Goal: Transaction & Acquisition: Obtain resource

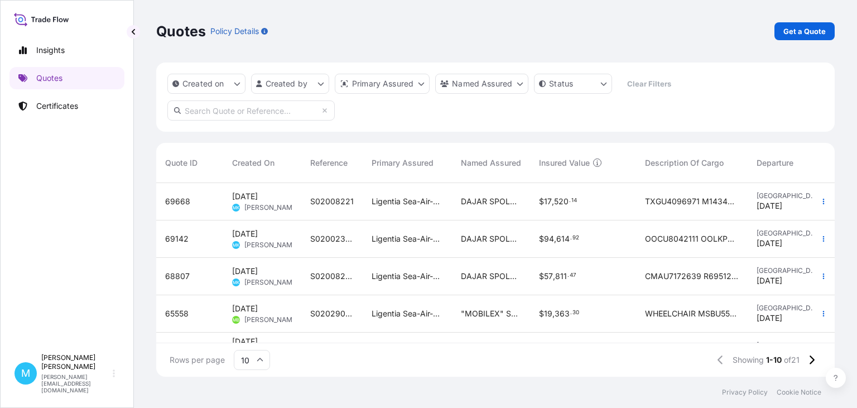
scroll to position [200, 678]
click at [784, 33] on link "Get a Quote" at bounding box center [804, 31] width 60 height 18
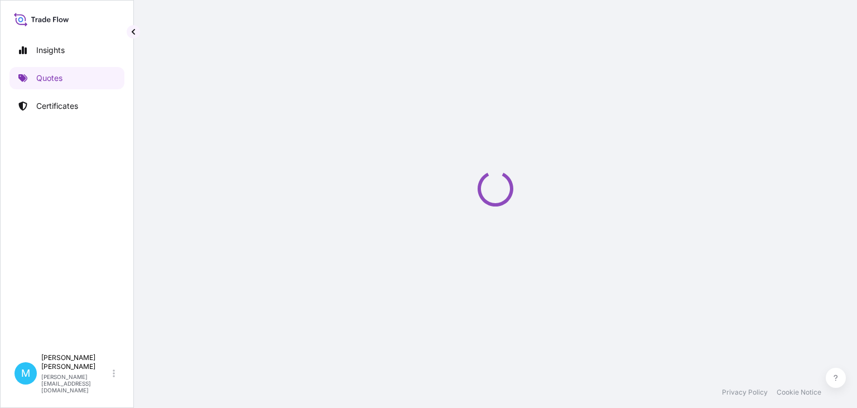
select select "Sea"
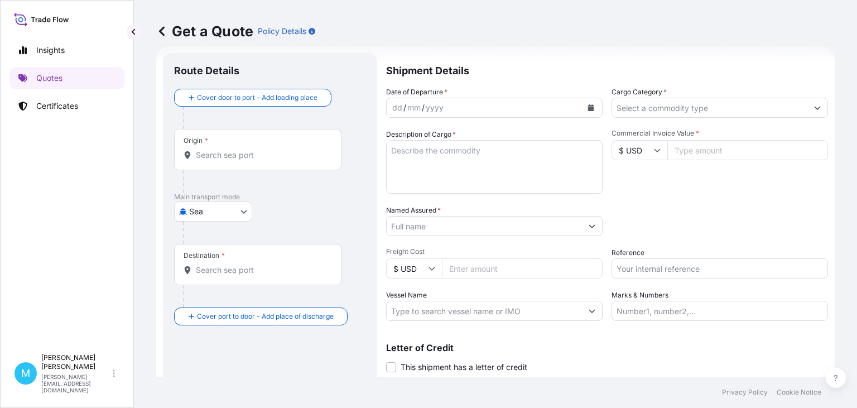
scroll to position [18, 0]
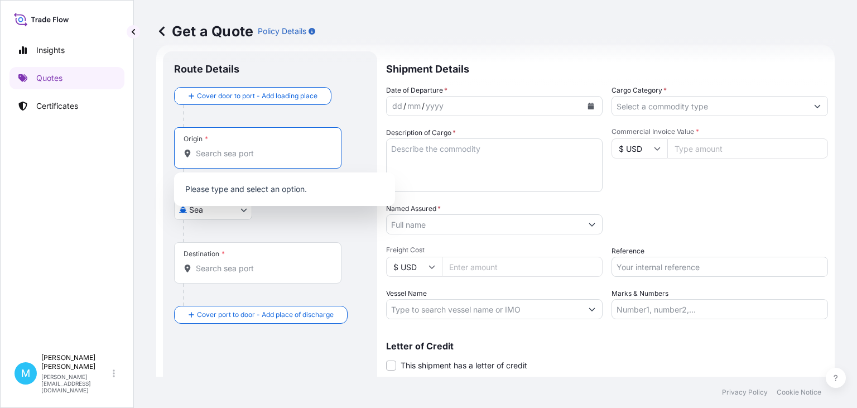
click at [221, 151] on input "Origin *" at bounding box center [262, 153] width 132 height 11
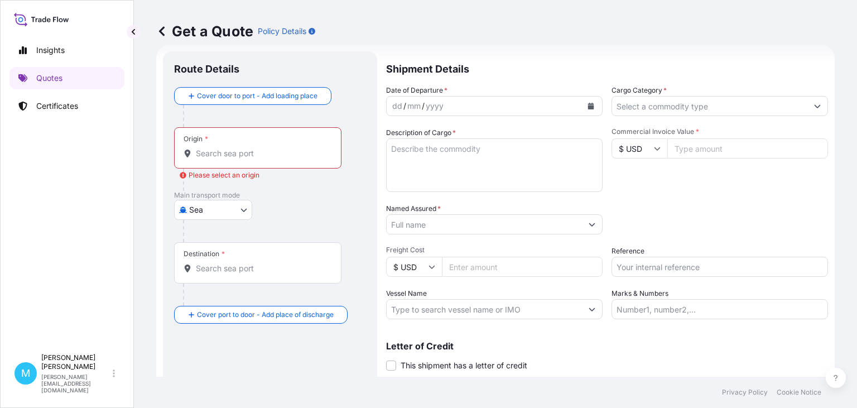
drag, startPoint x: 236, startPoint y: 155, endPoint x: 238, endPoint y: 148, distance: 7.1
click at [236, 155] on input "Origin * Please select an origin" at bounding box center [262, 153] width 132 height 11
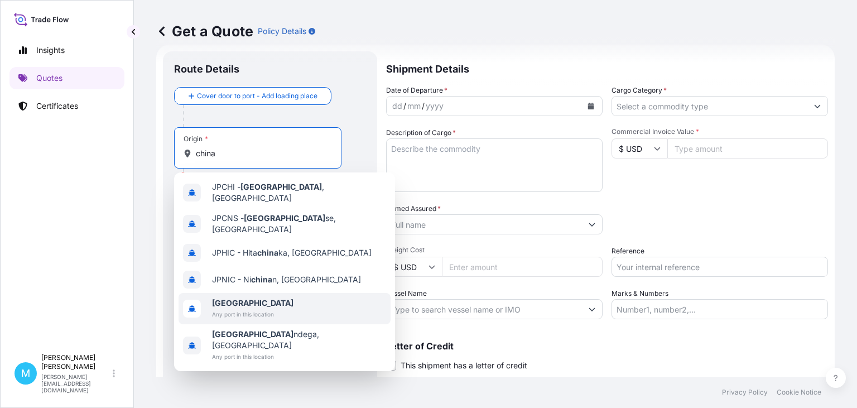
click at [251, 309] on span "Any port in this location" at bounding box center [252, 314] width 81 height 11
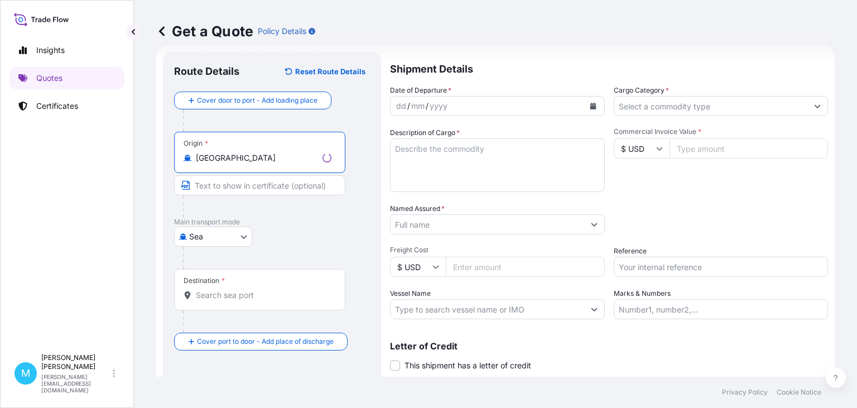
type input "[GEOGRAPHIC_DATA]"
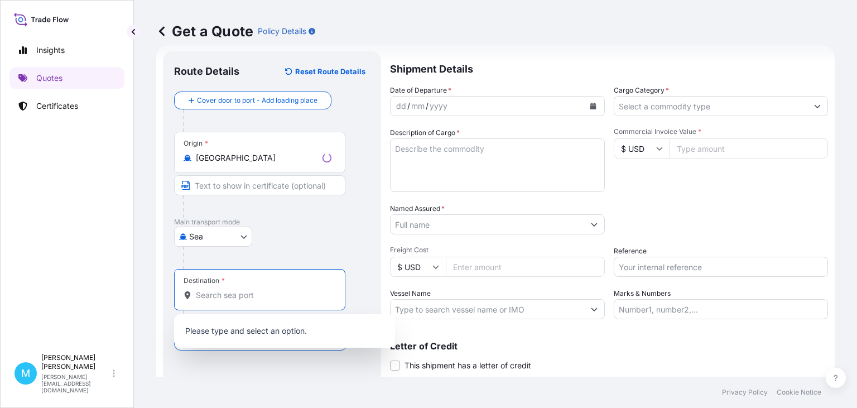
click at [218, 295] on input "Destination *" at bounding box center [264, 295] width 136 height 11
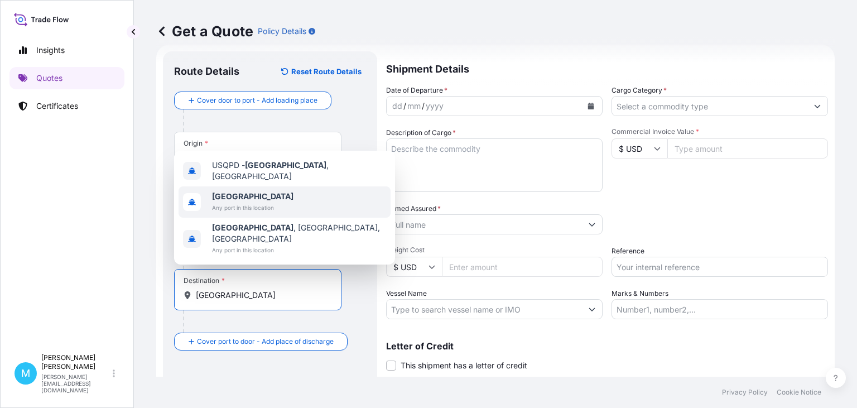
click at [231, 201] on b "[GEOGRAPHIC_DATA]" at bounding box center [252, 195] width 81 height 9
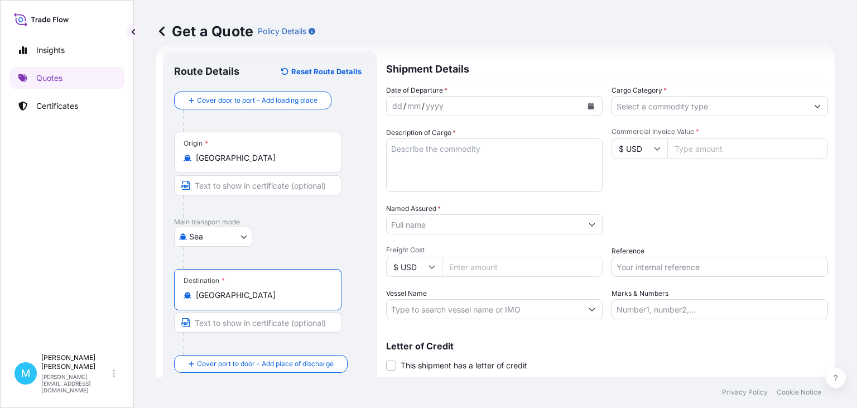
type input "[GEOGRAPHIC_DATA]"
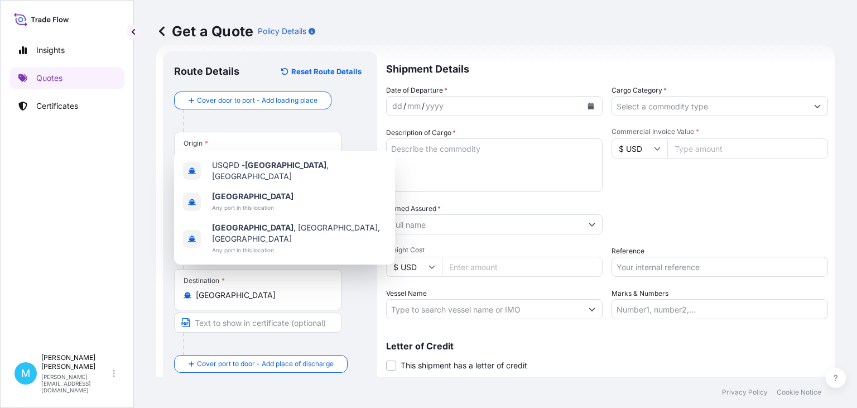
drag, startPoint x: 668, startPoint y: 175, endPoint x: 579, endPoint y: 119, distance: 105.3
click at [668, 174] on div "Commercial Invoice Value * $ USD" at bounding box center [719, 159] width 216 height 65
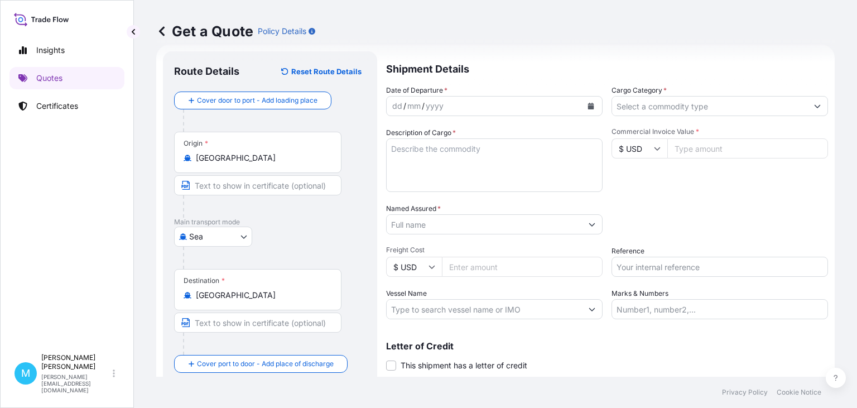
click at [590, 110] on button "Calendar" at bounding box center [591, 106] width 18 height 18
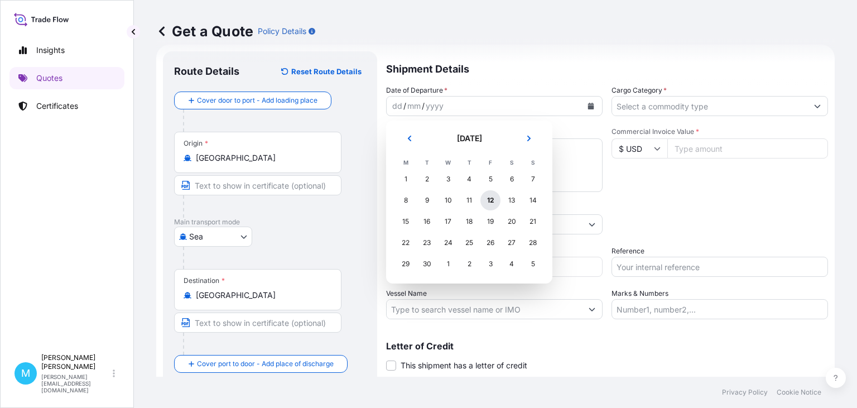
click at [489, 200] on div "12" at bounding box center [490, 200] width 20 height 20
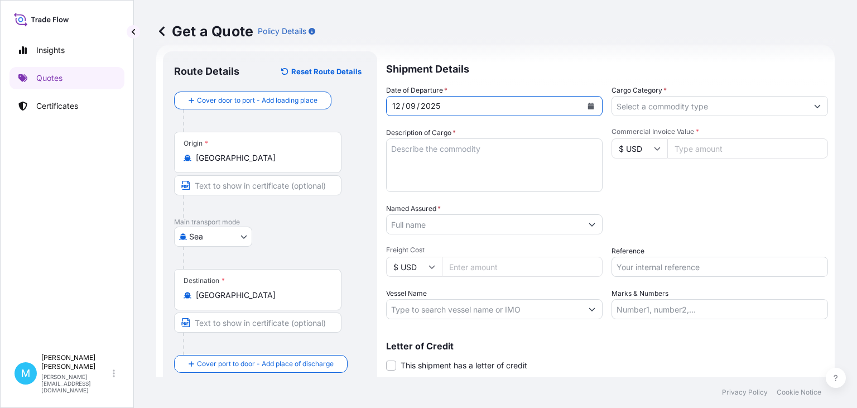
click at [442, 162] on textarea "Description of Cargo *" at bounding box center [494, 165] width 216 height 54
click at [414, 156] on textarea "Description of Cargo *" at bounding box center [494, 165] width 216 height 54
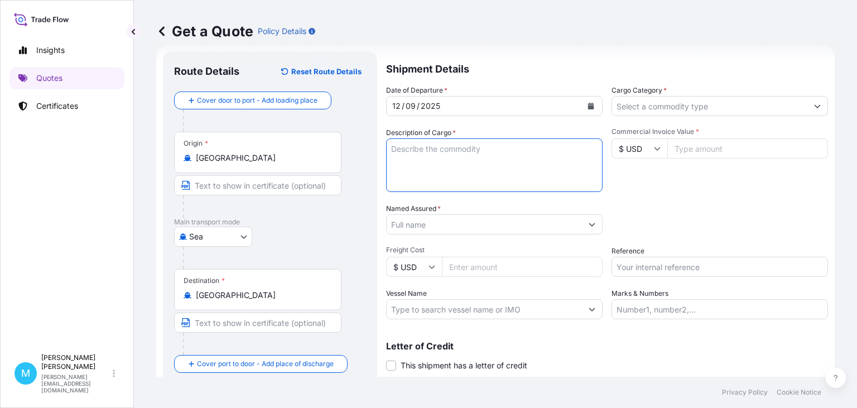
paste textarea "FFAU3398816 OOLKFR4696 40HC 13411.00 KG 71.51 M3 661 CTN"
click at [457, 158] on textarea "FFAU3398816 OOLKFR4696 40HC 13411.00 KG 71.51 M3 661 CTN ||" at bounding box center [494, 165] width 216 height 54
paste textarea "FITNESS EQUIPMENT"
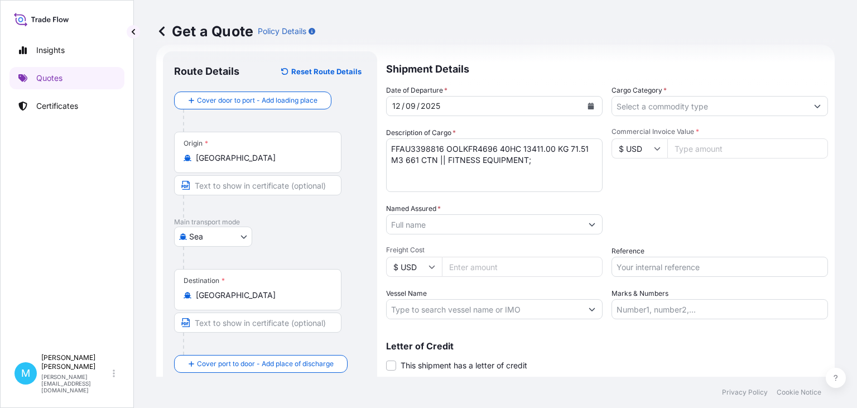
click at [538, 160] on textarea "FFAU3398816 OOLKFR4696 40HC 13411.00 KG 71.51 M3 661 CTN || FITNESS EQUIPMENT;" at bounding box center [494, 165] width 216 height 54
paste textarea "TREADMILL"
click at [584, 161] on textarea "FFAU3398816 OOLKFR4696 40HC 13411.00 KG 71.51 M3 661 CTN || FITNESS EQUIPMENT; …" at bounding box center [494, 165] width 216 height 54
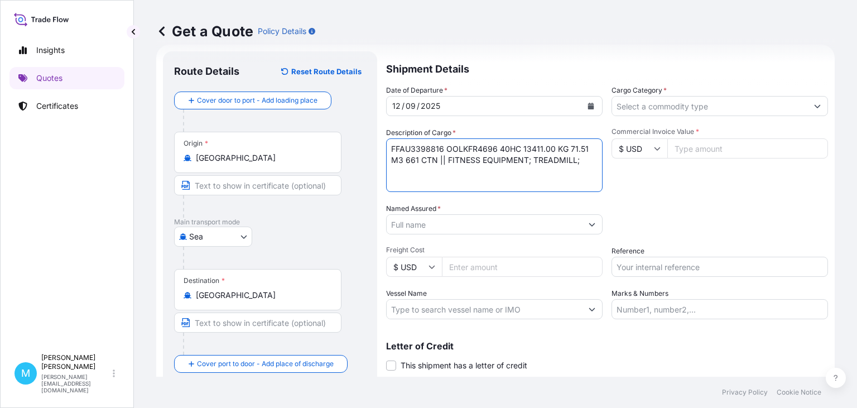
paste textarea "FITNESS EQUIPMENT"
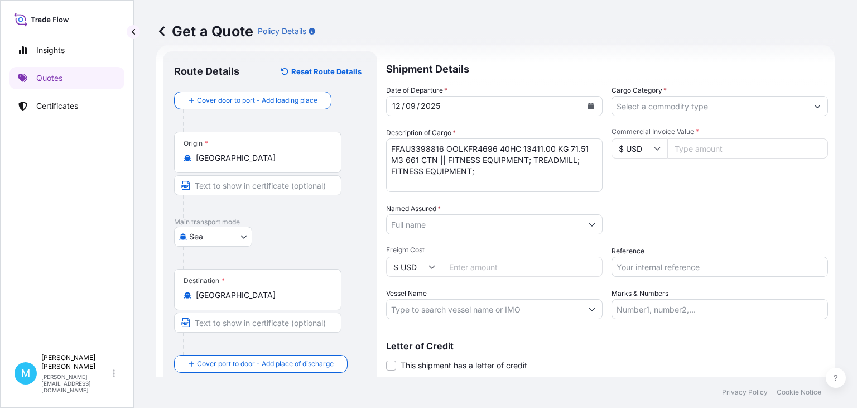
click at [481, 170] on textarea "FFAU3398816 OOLKFR4696 40HC 13411.00 KG 71.51 M3 661 CTN || FITNESS EQUIPMENT; …" at bounding box center [494, 165] width 216 height 54
paste textarea "TREADMILL SPARE PARTS"
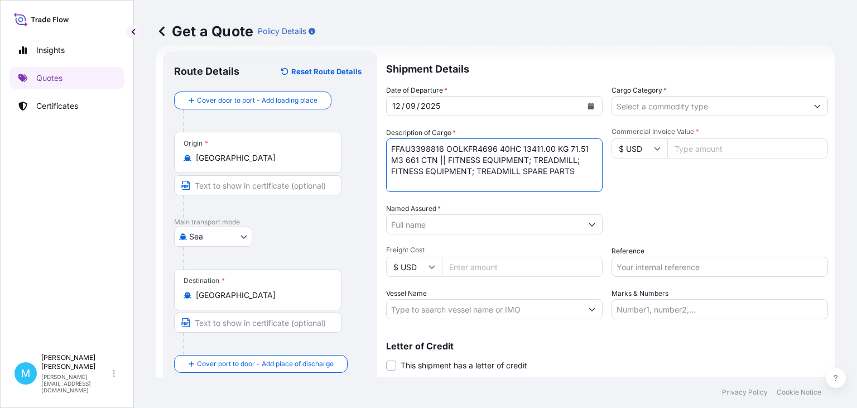
type textarea "FFAU3398816 OOLKFR4696 40HC 13411.00 KG 71.51 M3 661 CTN || FITNESS EQUIPMENT; …"
click at [435, 229] on input "Named Assured *" at bounding box center [484, 224] width 195 height 20
click at [421, 223] on input "Named Assured *" at bounding box center [484, 224] width 195 height 20
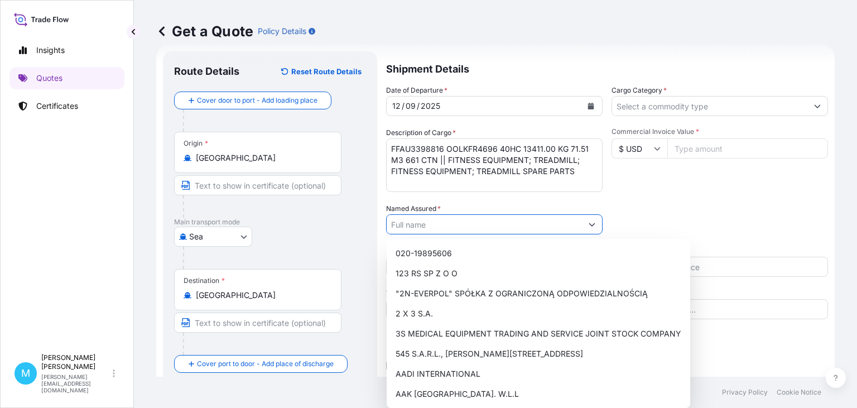
click at [455, 223] on input "Named Assured *" at bounding box center [484, 224] width 195 height 20
paste input "LECHPOL ELECTRONICS [PERSON_NAME] SP.K."
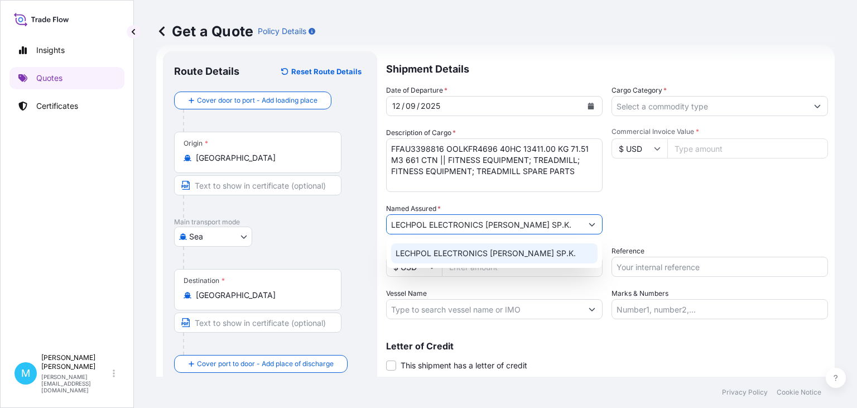
click at [518, 256] on span "LECHPOL ELECTRONICS [PERSON_NAME] SP.K." at bounding box center [486, 253] width 180 height 11
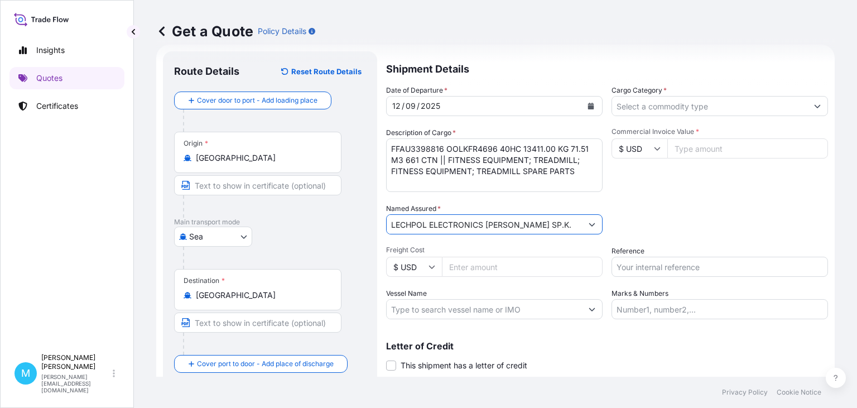
type input "LECHPOL ELECTRONICS [PERSON_NAME] SP.K."
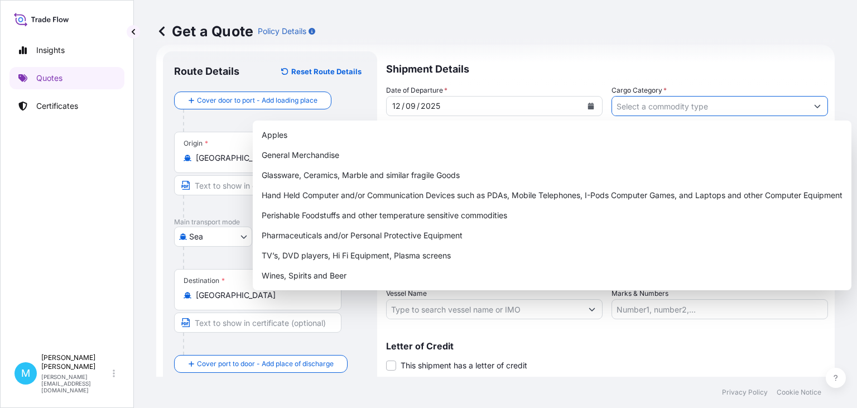
click at [641, 106] on input "Cargo Category *" at bounding box center [709, 106] width 195 height 20
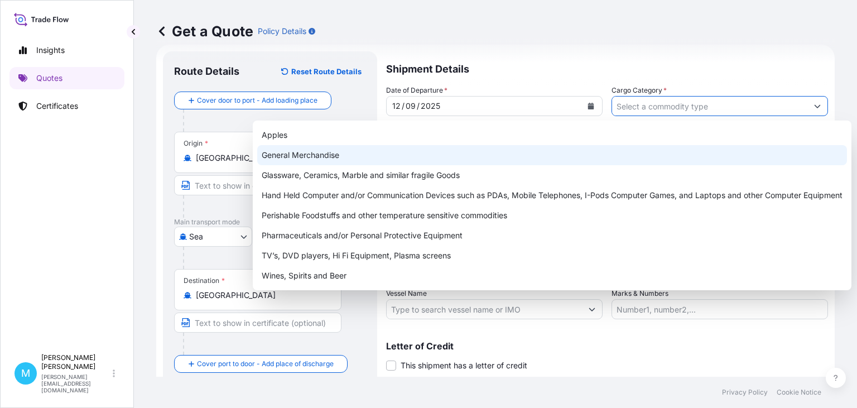
click at [299, 156] on div "General Merchandise" at bounding box center [552, 155] width 590 height 20
type input "General Merchandise"
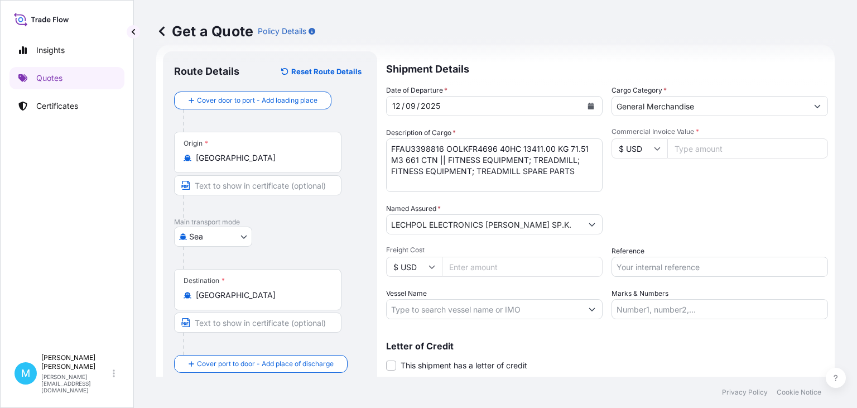
click at [698, 154] on input "Commercial Invoice Value *" at bounding box center [747, 148] width 161 height 20
click at [685, 153] on input "Commercial Invoice Value *" at bounding box center [747, 148] width 161 height 20
paste input "46031"
type input "46031.20"
click at [634, 262] on input "Reference" at bounding box center [719, 267] width 216 height 20
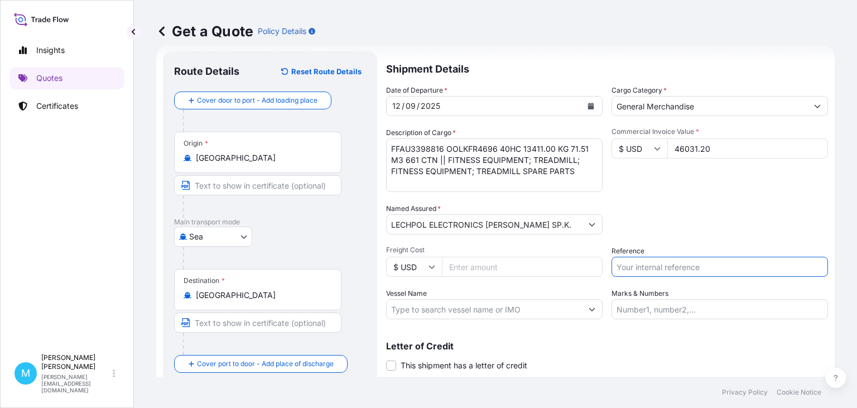
click at [630, 268] on input "Reference" at bounding box center [719, 267] width 216 height 20
paste input "S02020924"
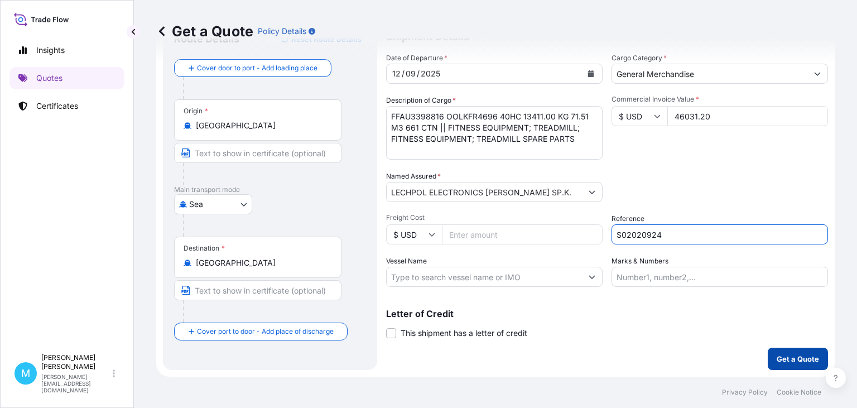
type input "S02020924"
click at [796, 359] on p "Get a Quote" at bounding box center [798, 358] width 42 height 11
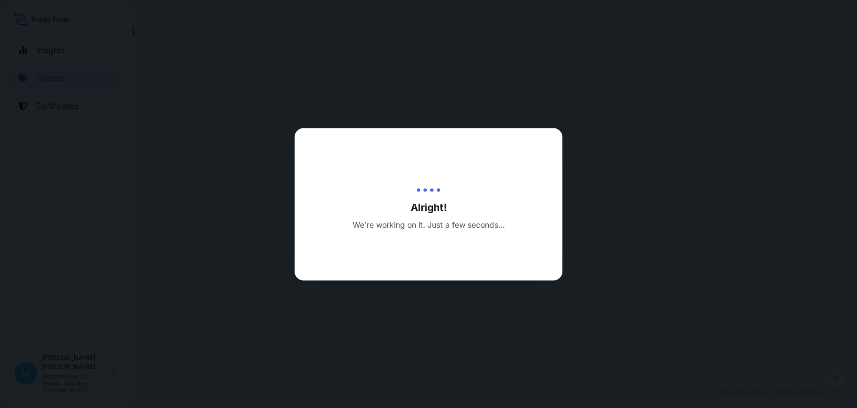
select select "Sea"
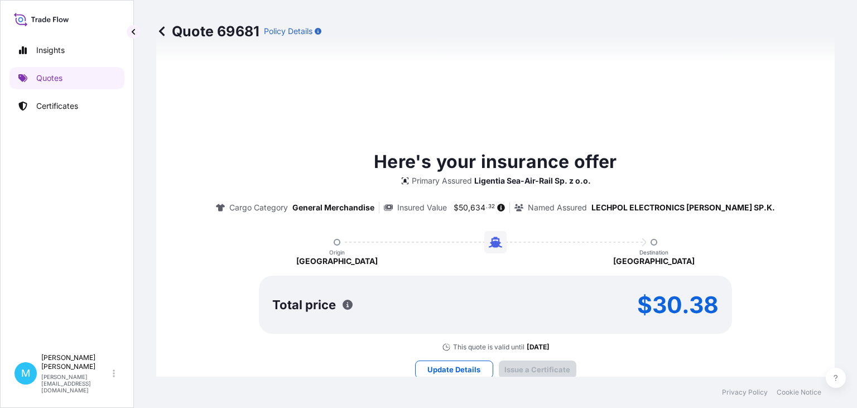
type input "[DATE]"
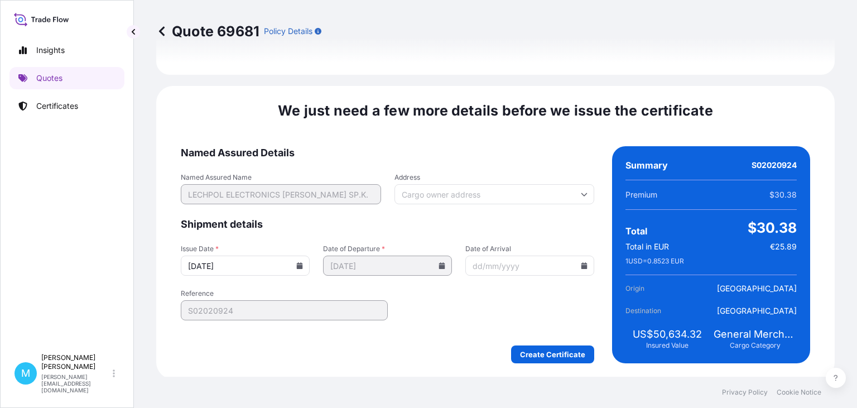
scroll to position [1293, 0]
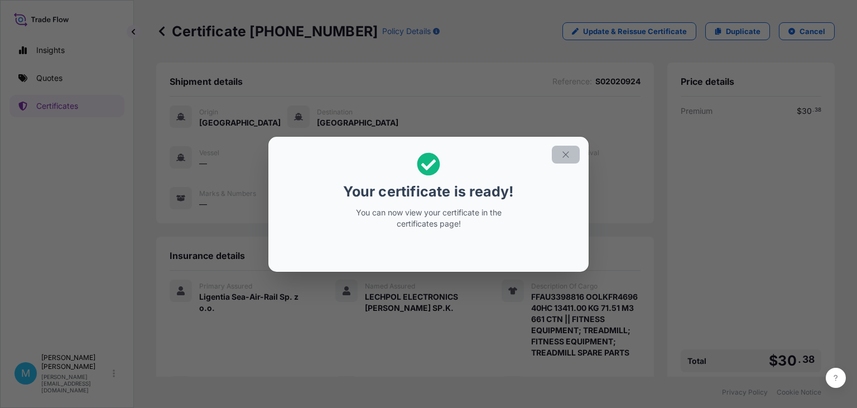
click at [566, 151] on icon "button" at bounding box center [566, 155] width 10 height 10
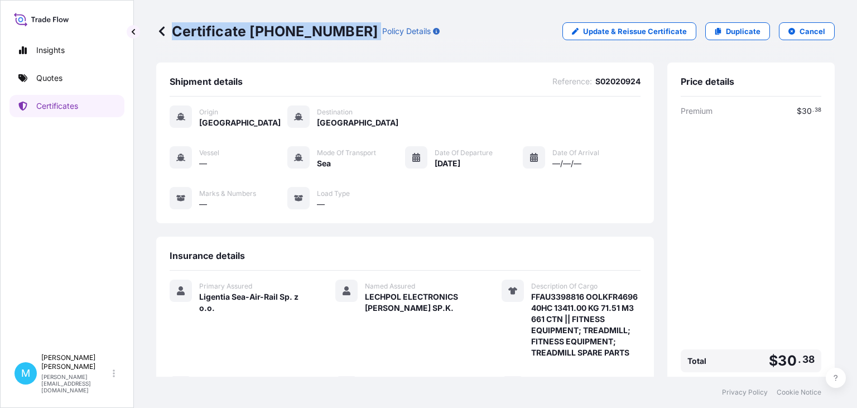
drag, startPoint x: 348, startPoint y: 30, endPoint x: 179, endPoint y: 30, distance: 169.0
click at [175, 30] on div "Certificate [PHONE_NUMBER] Policy Details" at bounding box center [297, 31] width 283 height 18
copy p "Certificate [PHONE_NUMBER]"
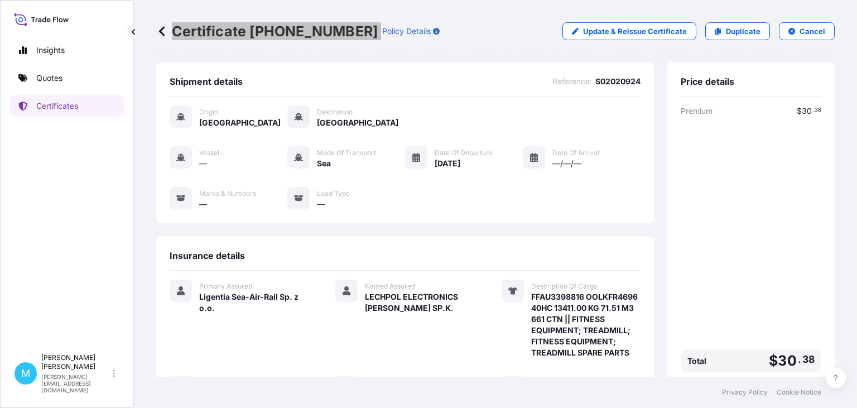
scroll to position [200, 0]
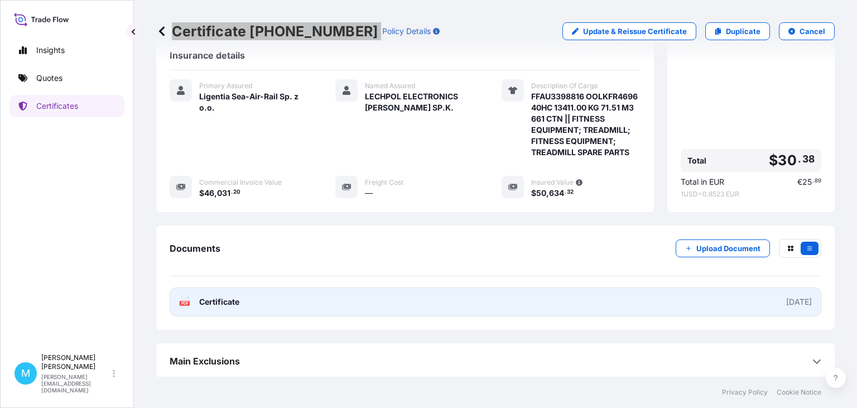
click at [436, 298] on link "PDF Certificate [DATE]" at bounding box center [496, 301] width 652 height 29
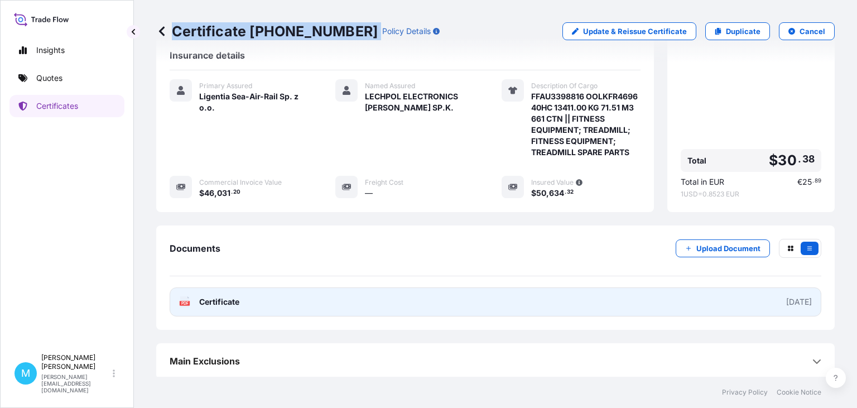
click at [345, 297] on link "PDF Certificate [DATE]" at bounding box center [496, 301] width 652 height 29
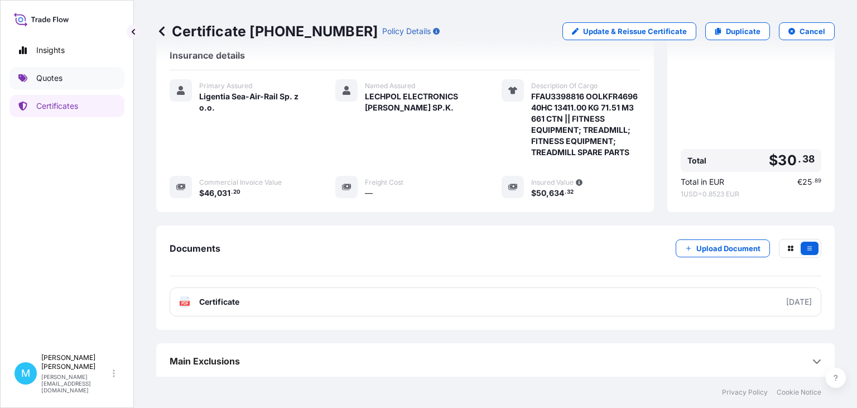
click at [59, 77] on p "Quotes" at bounding box center [49, 78] width 26 height 11
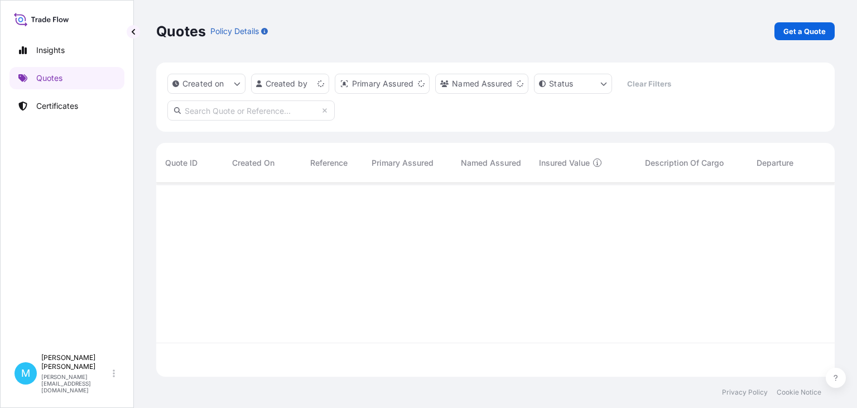
scroll to position [200, 678]
